Goal: Task Accomplishment & Management: Complete application form

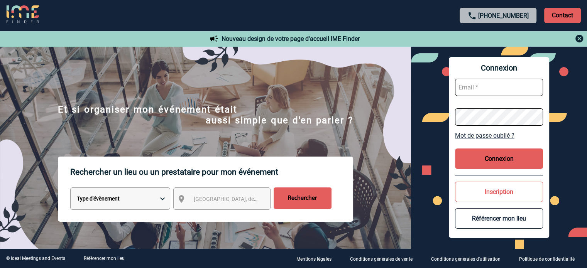
type input "[EMAIL_ADDRESS][DOMAIN_NAME]"
click at [501, 163] on button "Connexion" at bounding box center [499, 159] width 88 height 20
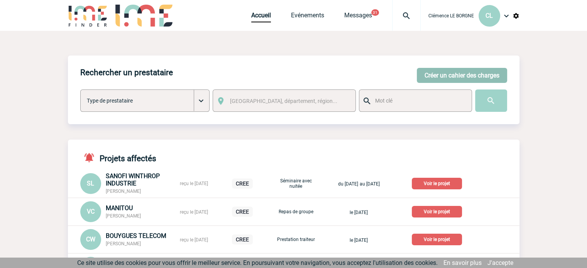
click at [442, 72] on button "Créer un cahier des charges" at bounding box center [462, 75] width 90 height 15
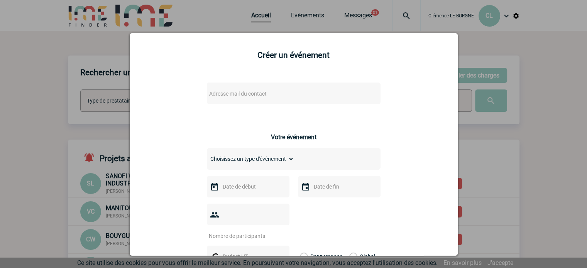
click at [246, 100] on div "Adresse mail du contact" at bounding box center [294, 94] width 174 height 22
click at [243, 96] on span "Adresse mail du contact" at bounding box center [238, 94] width 58 height 6
type input "Roseline.starckmuszynski@abeille-assurance.fr"
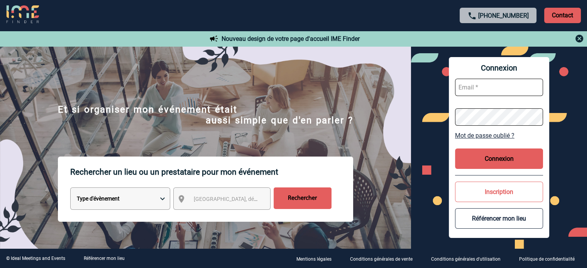
type input "[EMAIL_ADDRESS][DOMAIN_NAME]"
click at [517, 161] on button "Connexion" at bounding box center [499, 159] width 88 height 20
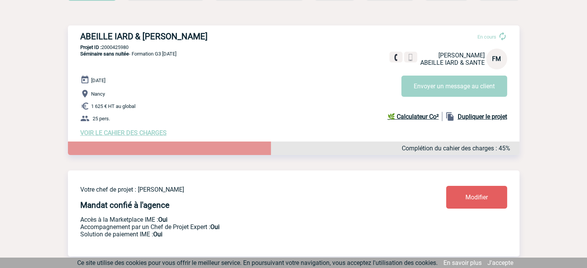
scroll to position [39, 0]
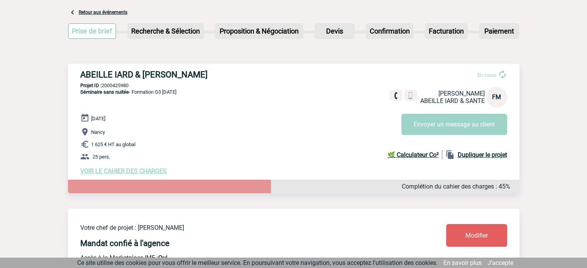
drag, startPoint x: 141, startPoint y: 84, endPoint x: 103, endPoint y: 86, distance: 37.9
click at [103, 86] on p "Projet ID : 2000425980" at bounding box center [294, 86] width 452 height 6
copy p "2000425980"
drag, startPoint x: 89, startPoint y: 70, endPoint x: 86, endPoint y: 73, distance: 4.2
click at [88, 73] on h3 "ABEILLE IARD & SANTE - Florence MATHIEU" at bounding box center [196, 75] width 232 height 10
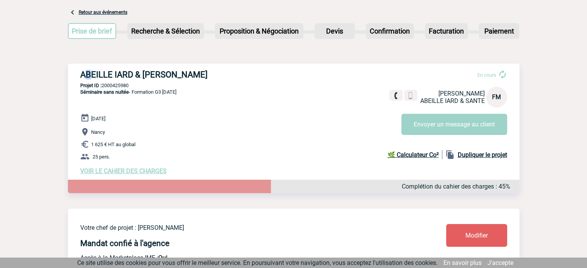
drag, startPoint x: 84, startPoint y: 74, endPoint x: 257, endPoint y: 72, distance: 173.0
click at [257, 72] on div "ABEILLE IARD & SANTE - Florence MATHIEU En cours Florence MATHIEU ABEILLE IARD …" at bounding box center [294, 122] width 452 height 117
copy h3 "ABEILLE IARD & SANTE - Florence MATHIEU"
drag, startPoint x: 135, startPoint y: 86, endPoint x: 102, endPoint y: 83, distance: 33.4
click at [102, 83] on p "Projet ID : 2000425980" at bounding box center [294, 86] width 452 height 6
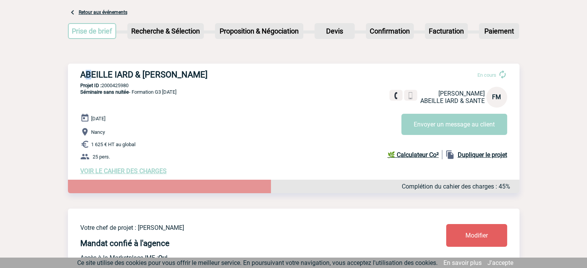
copy p "2000425980"
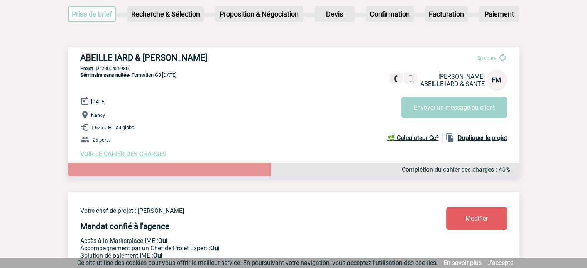
scroll to position [0, 0]
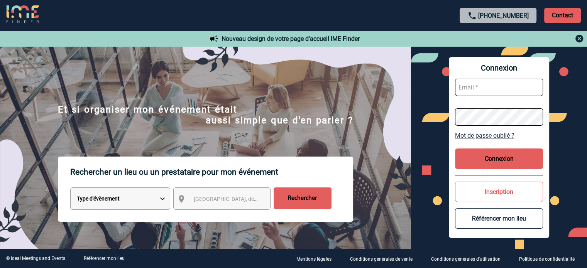
type input "cleborgne@ime-groupe.com"
click at [494, 164] on button "Connexion" at bounding box center [499, 159] width 88 height 20
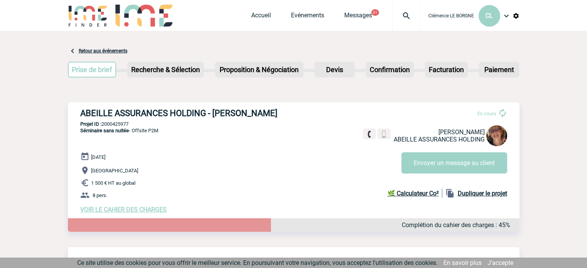
drag, startPoint x: 77, startPoint y: 112, endPoint x: 314, endPoint y: 105, distance: 236.8
click at [307, 107] on div "ABEILLE ASSURANCES HOLDING - [PERSON_NAME] En cours [PERSON_NAME] ABEILLE ASSUR…" at bounding box center [294, 160] width 452 height 117
copy h3 "ABEILLE ASSURANCES HOLDING - [PERSON_NAME]"
drag, startPoint x: 137, startPoint y: 124, endPoint x: 102, endPoint y: 124, distance: 35.1
click at [102, 124] on p "Projet ID : 2000425977" at bounding box center [294, 124] width 452 height 6
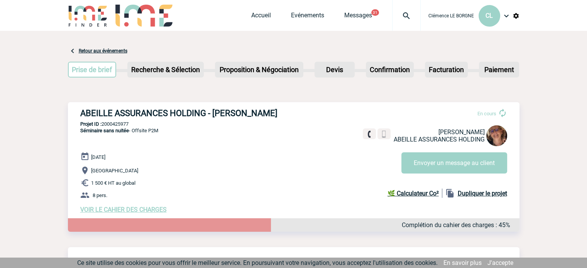
copy p "2000425977"
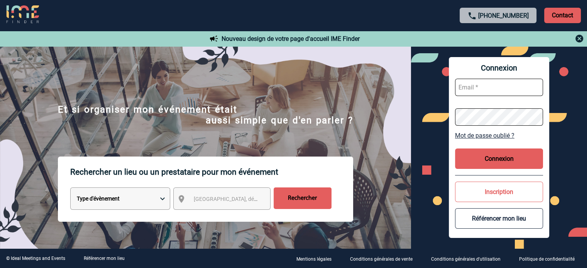
type input "cleborgne@ime-groupe.com"
click at [505, 157] on button "Connexion" at bounding box center [499, 159] width 88 height 20
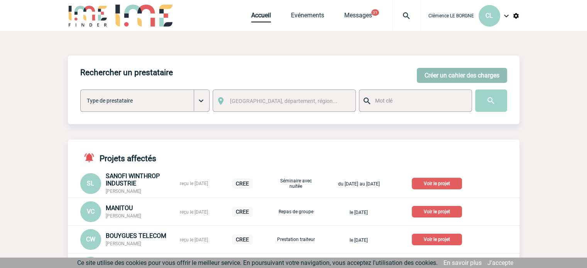
click at [462, 78] on button "Créer un cahier des charges" at bounding box center [462, 75] width 90 height 15
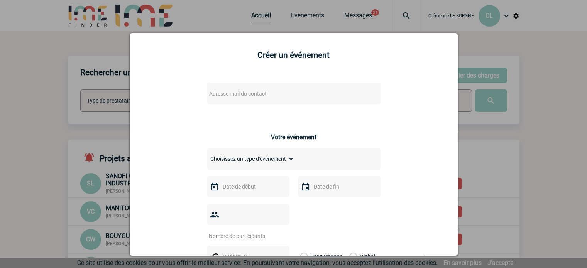
click at [256, 91] on span "Adresse mail du contact" at bounding box center [238, 94] width 58 height 6
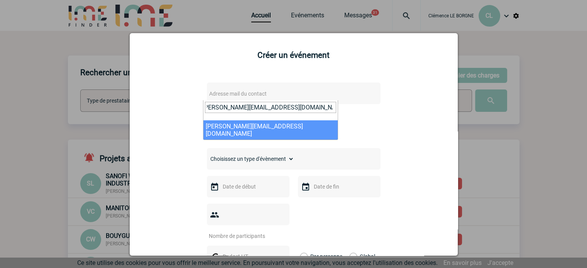
type input "[PERSON_NAME][EMAIL_ADDRESS][DOMAIN_NAME]"
select select "133163"
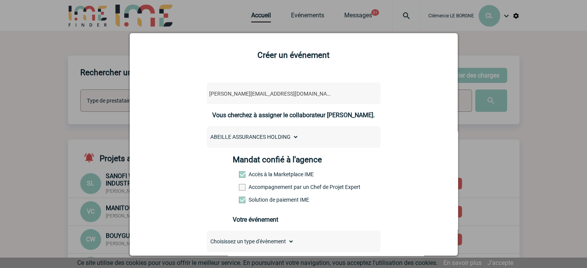
scroll to position [154, 0]
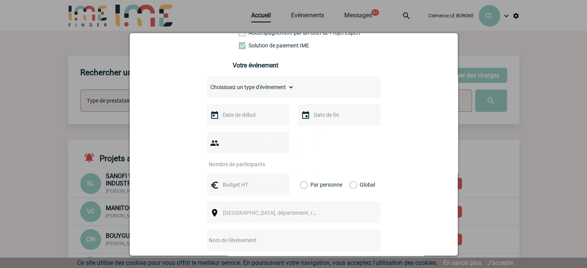
click at [249, 120] on input "text" at bounding box center [247, 115] width 53 height 10
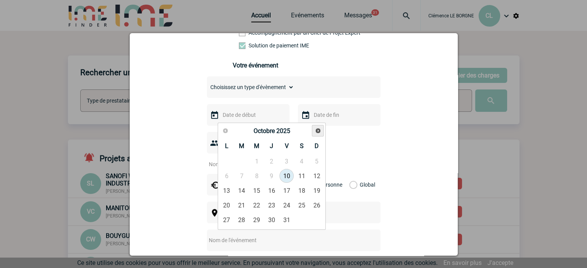
click at [319, 129] on span "Suivant" at bounding box center [318, 131] width 6 height 6
click at [259, 174] on link "10" at bounding box center [257, 176] width 14 height 14
type input "[DATE]"
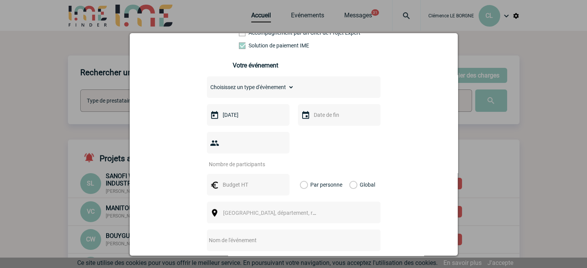
click at [339, 120] on input "text" at bounding box center [338, 115] width 53 height 10
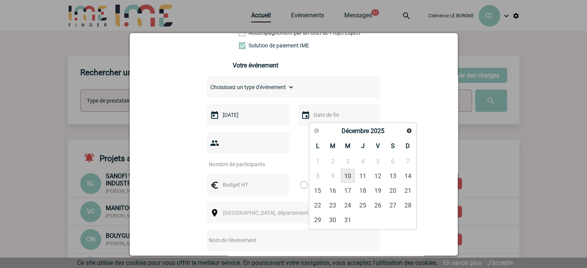
click at [352, 179] on link "10" at bounding box center [348, 176] width 14 height 14
type input "[DATE]"
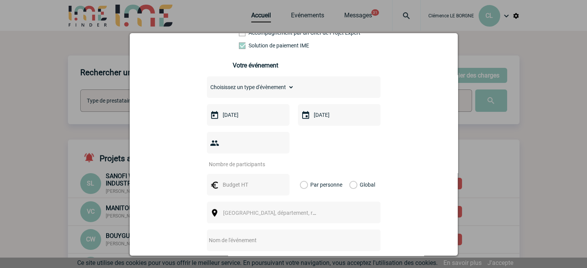
click at [249, 159] on input "number" at bounding box center [243, 164] width 73 height 10
type input "20"
click at [241, 180] on input "text" at bounding box center [247, 185] width 53 height 10
type input "1500"
click at [354, 176] on label "Global" at bounding box center [351, 185] width 5 height 22
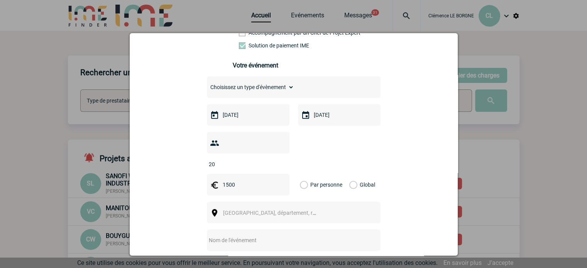
click at [0, 0] on input "Global" at bounding box center [0, 0] width 0 height 0
click at [286, 208] on span "[GEOGRAPHIC_DATA], département, région..." at bounding box center [273, 213] width 106 height 11
type input "[GEOGRAPHIC_DATA]"
click at [302, 236] on input "text" at bounding box center [283, 241] width 153 height 10
click at [265, 210] on span "[GEOGRAPHIC_DATA], département, région..." at bounding box center [276, 213] width 107 height 6
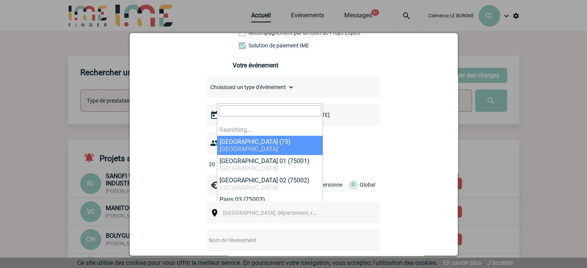
select select "3"
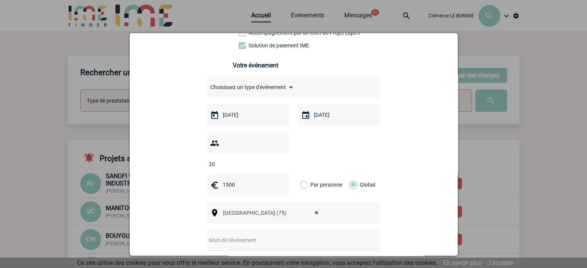
click at [251, 230] on div at bounding box center [294, 241] width 174 height 22
click at [249, 236] on input "text" at bounding box center [283, 241] width 153 height 10
type input "D"
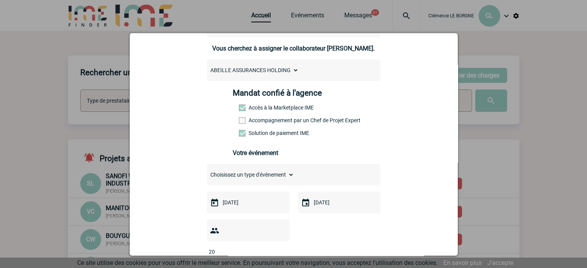
scroll to position [116, 0]
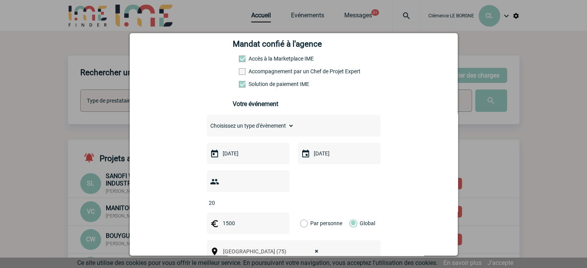
type input "JE avec TB en après midi"
click at [296, 122] on div "Choisissez un type d'évènement Séminaire avec nuitée Séminaire sans nuitée Repa…" at bounding box center [294, 126] width 174 height 22
click at [276, 127] on select "Choisissez un type d'évènement Séminaire avec nuitée Séminaire sans nuitée Repa…" at bounding box center [250, 125] width 87 height 11
select select "2"
click at [207, 123] on select "Choisissez un type d'évènement Séminaire avec nuitée Séminaire sans nuitée Repa…" at bounding box center [250, 125] width 87 height 11
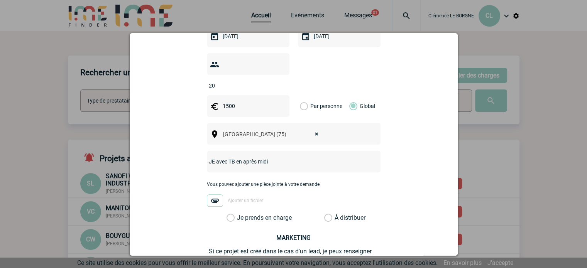
scroll to position [300, 0]
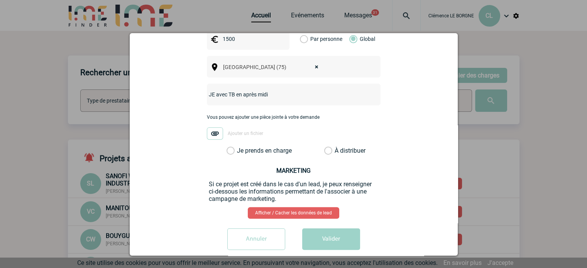
click at [240, 147] on label "Je prends en charge" at bounding box center [233, 151] width 13 height 8
click at [0, 0] on input "Je prends en charge" at bounding box center [0, 0] width 0 height 0
click at [325, 232] on button "Valider" at bounding box center [331, 240] width 58 height 22
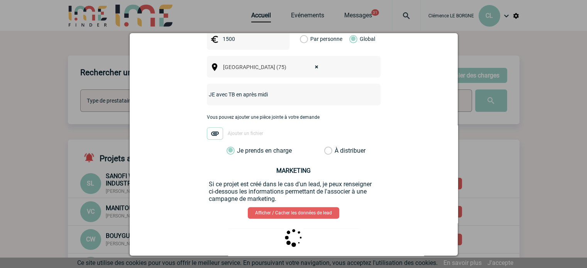
scroll to position [0, 0]
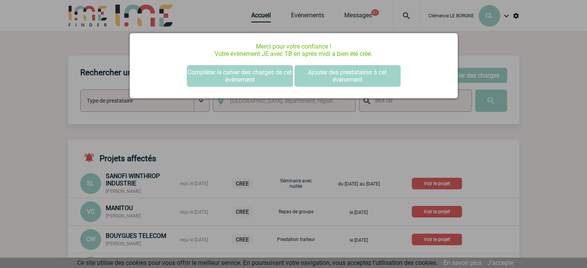
drag, startPoint x: 217, startPoint y: 124, endPoint x: 232, endPoint y: 120, distance: 15.9
click at [220, 123] on div at bounding box center [293, 134] width 587 height 268
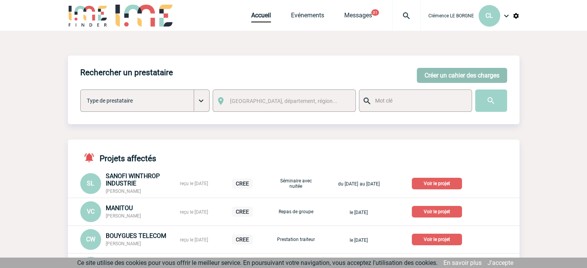
click at [436, 80] on button "Créer un cahier des charges" at bounding box center [462, 75] width 90 height 15
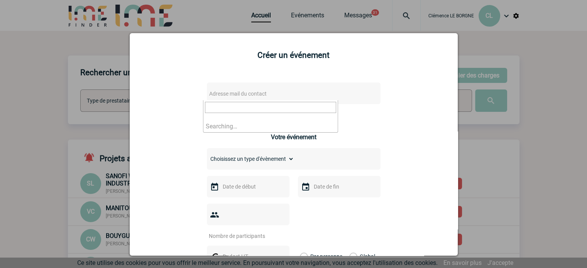
click at [244, 97] on span "Adresse mail du contact" at bounding box center [238, 94] width 58 height 6
type input "v"
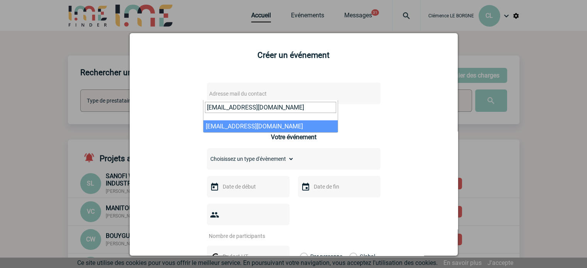
type input "[EMAIL_ADDRESS][DOMAIN_NAME]"
select select "127471"
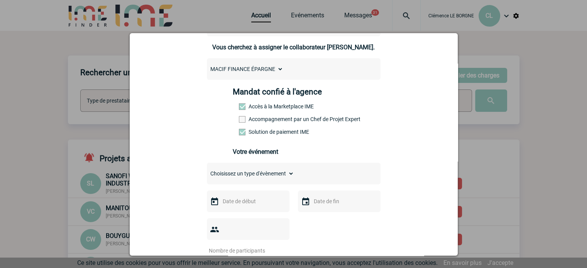
scroll to position [154, 0]
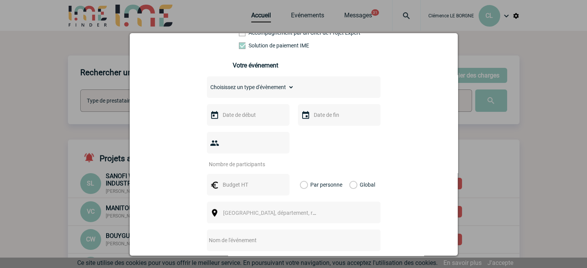
click at [252, 236] on input "text" at bounding box center [283, 241] width 153 height 10
type input "CENTRALISATION"
click at [220, 208] on span "[GEOGRAPHIC_DATA], département, région..." at bounding box center [273, 213] width 106 height 11
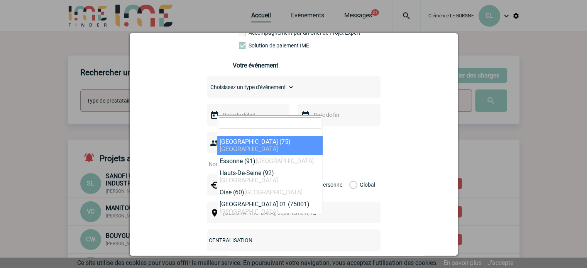
click at [251, 122] on input "search" at bounding box center [270, 122] width 102 height 11
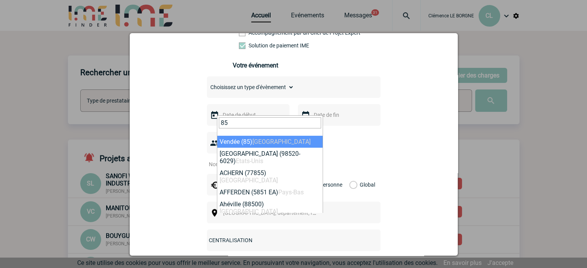
type input "85"
select select "6358"
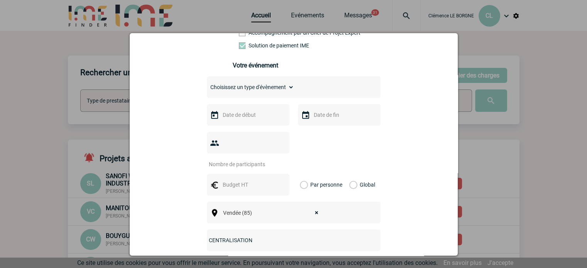
click at [258, 126] on div at bounding box center [248, 115] width 83 height 22
drag, startPoint x: 263, startPoint y: 122, endPoint x: 282, endPoint y: 121, distance: 18.6
click at [264, 120] on input "text" at bounding box center [247, 115] width 53 height 10
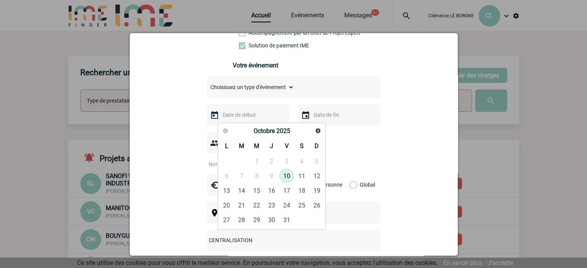
click at [318, 133] on span "Suivant" at bounding box center [318, 131] width 6 height 6
click at [258, 177] on link "5" at bounding box center [257, 176] width 14 height 14
type input "[DATE]"
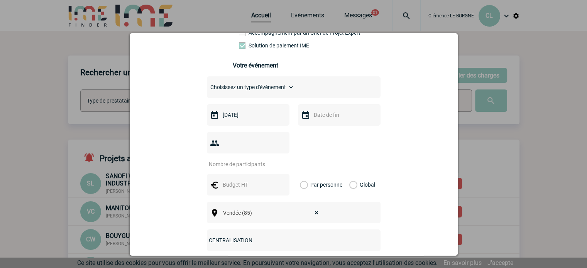
click at [335, 120] on input "text" at bounding box center [338, 115] width 53 height 10
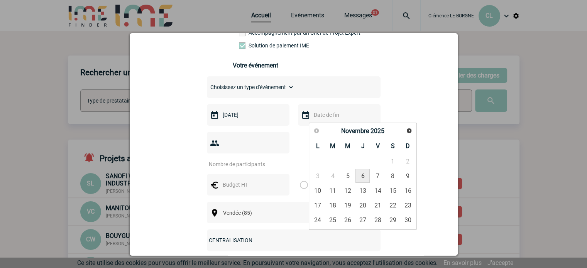
click at [365, 179] on link "6" at bounding box center [363, 176] width 14 height 14
type input "[DATE]"
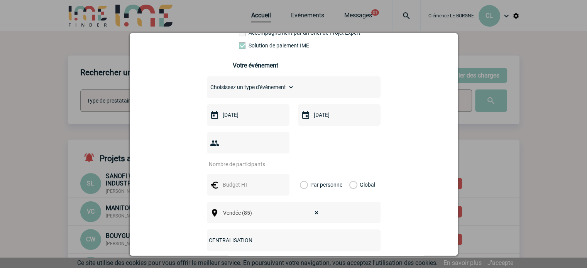
click at [242, 154] on div at bounding box center [248, 143] width 83 height 22
click at [246, 159] on input "number" at bounding box center [243, 164] width 73 height 10
type input "1"
click at [252, 180] on input "text" at bounding box center [247, 185] width 53 height 10
type input "5100"
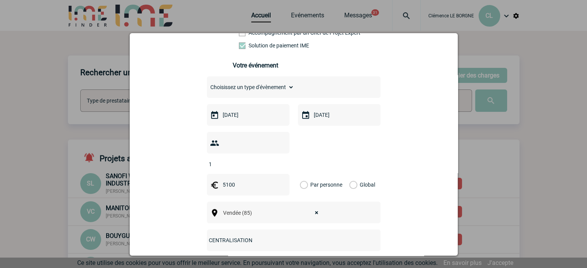
click at [349, 174] on label "Global" at bounding box center [351, 185] width 5 height 22
click at [0, 0] on input "Global" at bounding box center [0, 0] width 0 height 0
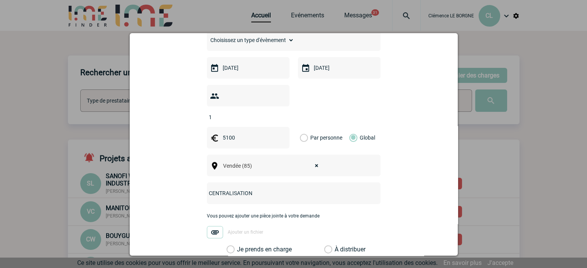
scroll to position [270, 0]
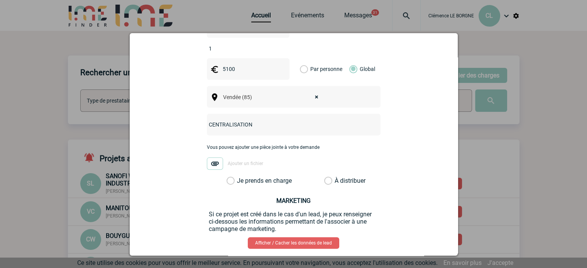
click at [240, 177] on label "Je prends en charge" at bounding box center [233, 181] width 13 height 8
click at [0, 0] on input "Je prends en charge" at bounding box center [0, 0] width 0 height 0
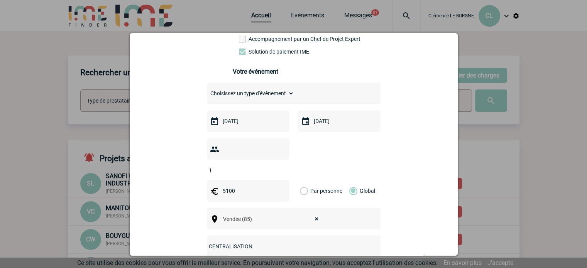
scroll to position [193, 0]
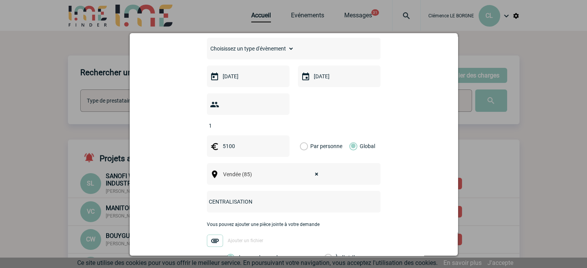
click at [236, 58] on div "Choisissez un type d'évènement Séminaire avec nuitée Séminaire sans nuitée Repa…" at bounding box center [294, 49] width 174 height 22
drag, startPoint x: 239, startPoint y: 54, endPoint x: 244, endPoint y: 56, distance: 5.2
click at [243, 54] on select "Choisissez un type d'évènement Séminaire avec nuitée Séminaire sans nuitée Repa…" at bounding box center [250, 48] width 87 height 11
select select "9"
click at [207, 46] on select "Choisissez un type d'évènement Séminaire avec nuitée Séminaire sans nuitée Repa…" at bounding box center [250, 48] width 87 height 11
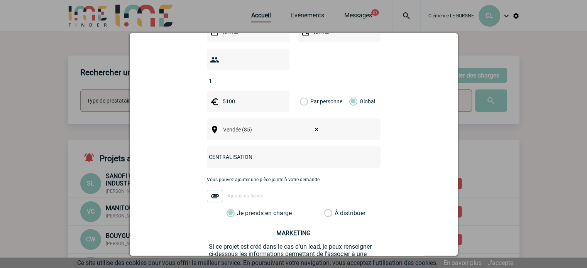
scroll to position [300, 0]
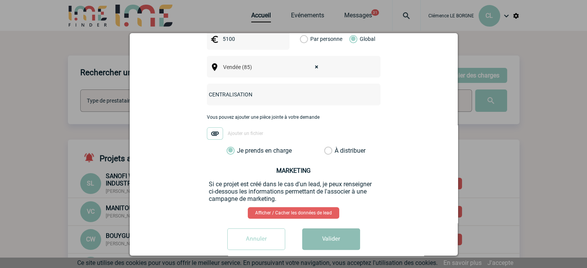
click at [338, 230] on button "Valider" at bounding box center [331, 240] width 58 height 22
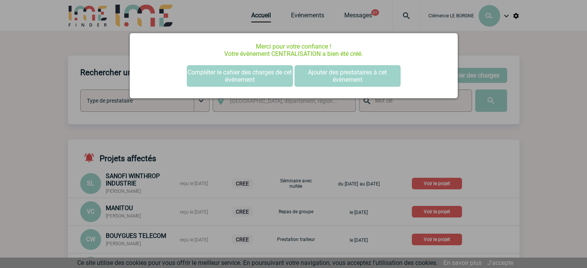
scroll to position [0, 0]
click at [290, 12] on div at bounding box center [293, 134] width 587 height 268
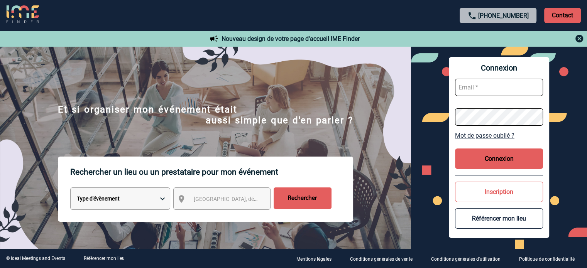
type input "[EMAIL_ADDRESS][DOMAIN_NAME]"
click at [521, 160] on button "Connexion" at bounding box center [499, 159] width 88 height 20
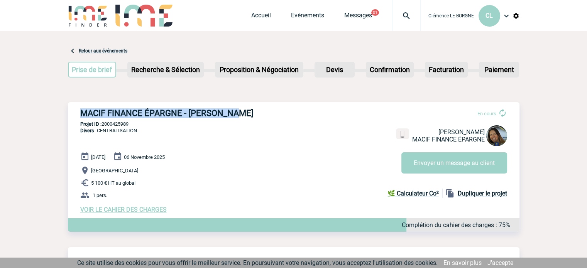
drag, startPoint x: 74, startPoint y: 115, endPoint x: 257, endPoint y: 106, distance: 183.2
click at [257, 106] on div "MACIF FINANCE ÉPARGNE - [PERSON_NAME] En cours [PERSON_NAME] FINANCE ÉPARGNE En…" at bounding box center [294, 160] width 452 height 117
copy h3 "MACIF FINANCE ÉPARGNE - [PERSON_NAME]"
drag, startPoint x: 138, startPoint y: 124, endPoint x: 104, endPoint y: 127, distance: 34.5
click at [104, 127] on div "MACIF FINANCE ÉPARGNE - [PERSON_NAME] En cours [PERSON_NAME] FINANCE ÉPARGNE En…" at bounding box center [294, 160] width 452 height 117
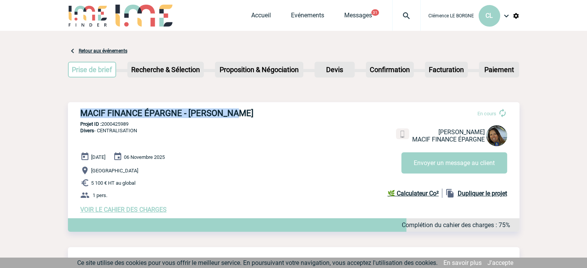
copy p "2000425989"
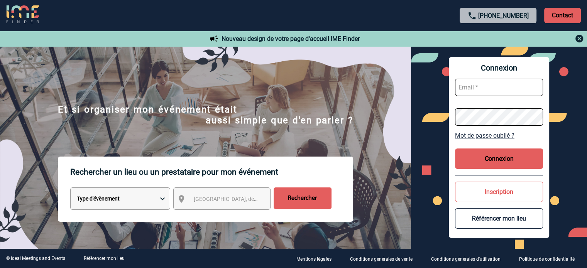
type input "cleborgne@ime-groupe.com"
drag, startPoint x: 493, startPoint y: 168, endPoint x: 489, endPoint y: 167, distance: 4.4
click at [493, 168] on button "Connexion" at bounding box center [499, 159] width 88 height 20
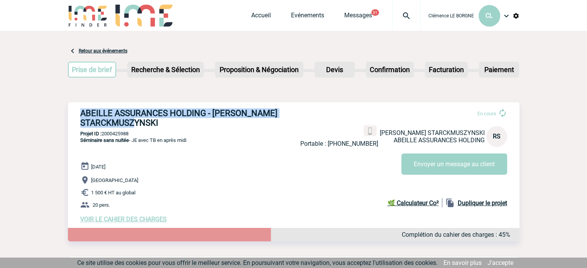
drag, startPoint x: 81, startPoint y: 109, endPoint x: 168, endPoint y: 122, distance: 87.8
click at [168, 122] on h3 "ABEILLE ASSURANCES HOLDING - [PERSON_NAME] STARCKMUSZYNSKI" at bounding box center [196, 118] width 232 height 19
copy h3 "ABEILLE ASSURANCES HOLDING - [PERSON_NAME] STARCKMUSZYNSKI"
drag, startPoint x: 123, startPoint y: 134, endPoint x: 102, endPoint y: 136, distance: 20.9
click at [102, 136] on p "Projet ID : 2000425988" at bounding box center [294, 134] width 452 height 6
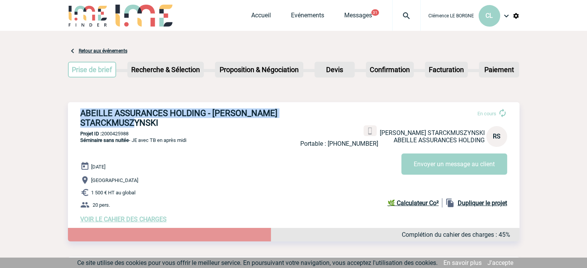
copy p "2000425988"
